Goal: Navigation & Orientation: Find specific page/section

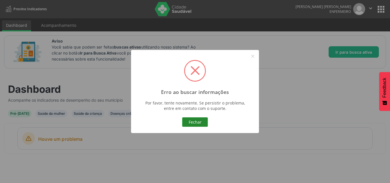
click at [198, 121] on button "Fechar" at bounding box center [195, 122] width 26 height 10
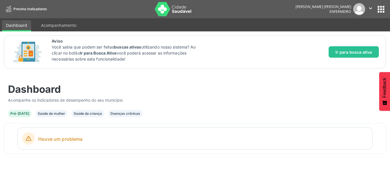
click at [125, 113] on div "Doenças crônicas" at bounding box center [126, 113] width 30 height 5
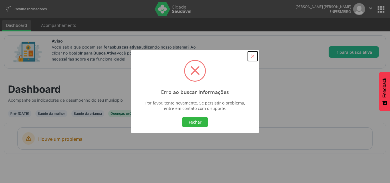
click at [252, 55] on button "×" at bounding box center [253, 56] width 10 height 10
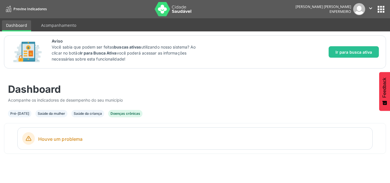
click at [48, 113] on div "Saúde da mulher" at bounding box center [51, 113] width 27 height 5
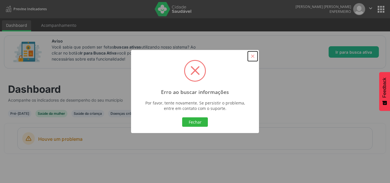
click at [252, 56] on button "×" at bounding box center [253, 56] width 10 height 10
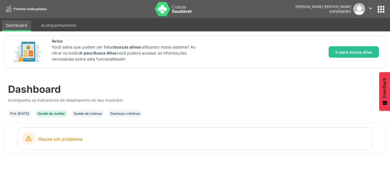
click at [370, 7] on icon "" at bounding box center [371, 8] width 6 height 6
click at [246, 97] on div "Acompanhe os indicadores de desempenho do seu município" at bounding box center [195, 100] width 374 height 6
click at [381, 8] on button "apps" at bounding box center [381, 9] width 10 height 10
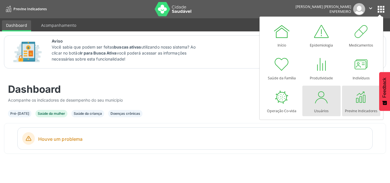
click at [321, 100] on div at bounding box center [321, 97] width 17 height 17
